Goal: Task Accomplishment & Management: Manage account settings

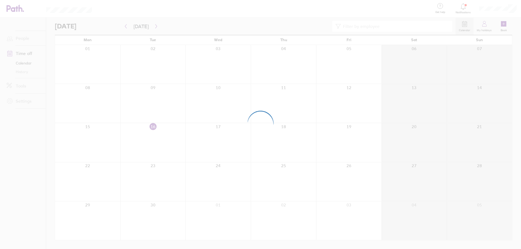
click at [154, 26] on div at bounding box center [260, 124] width 521 height 249
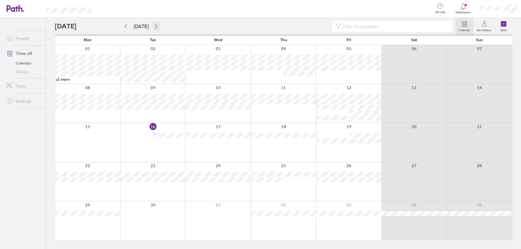
click at [154, 26] on icon "button" at bounding box center [156, 26] width 4 height 4
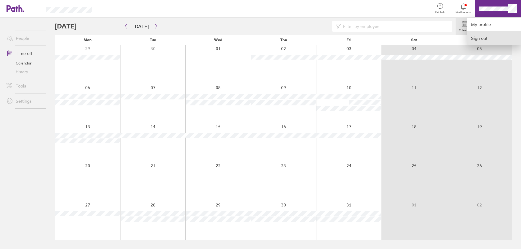
click at [488, 37] on link "Sign out" at bounding box center [494, 38] width 54 height 14
